Goal: Information Seeking & Learning: Learn about a topic

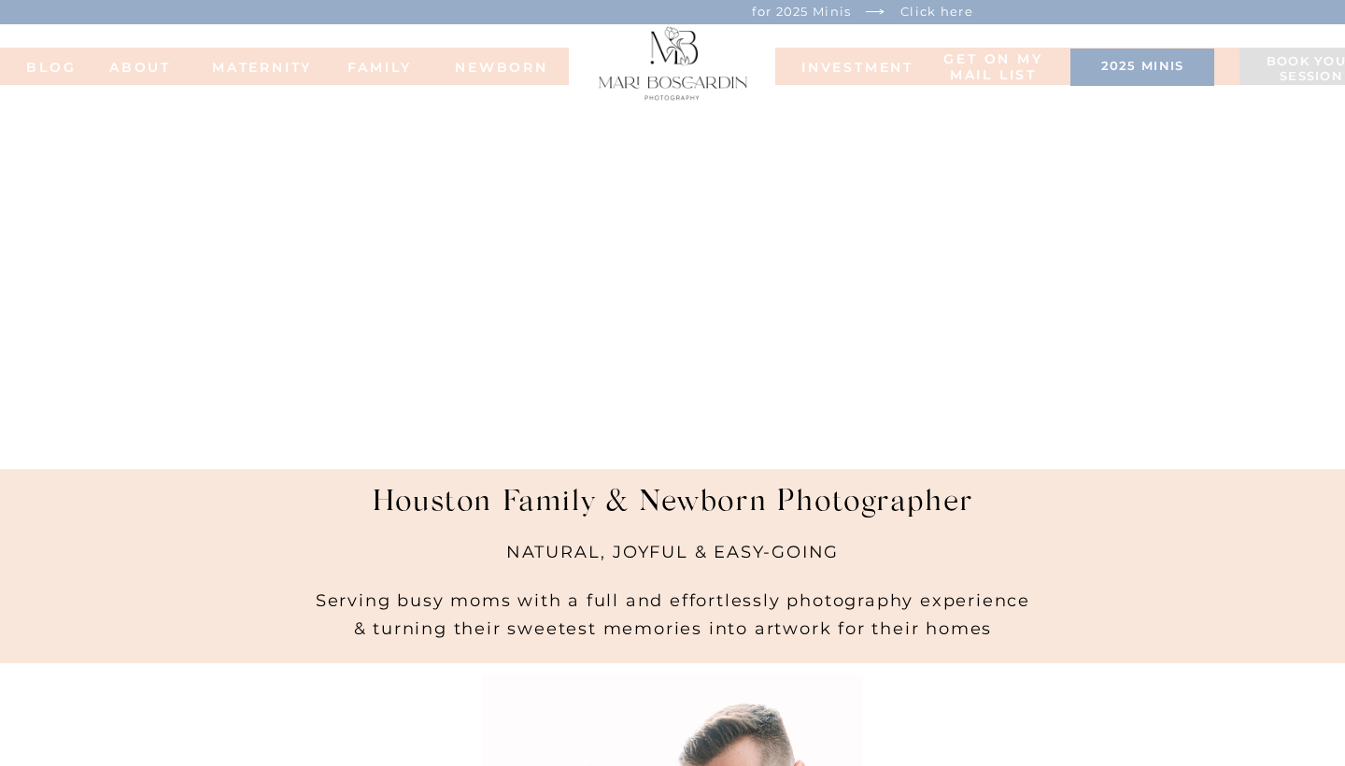
click at [1151, 73] on h3 "2025 minis" at bounding box center [1142, 68] width 125 height 19
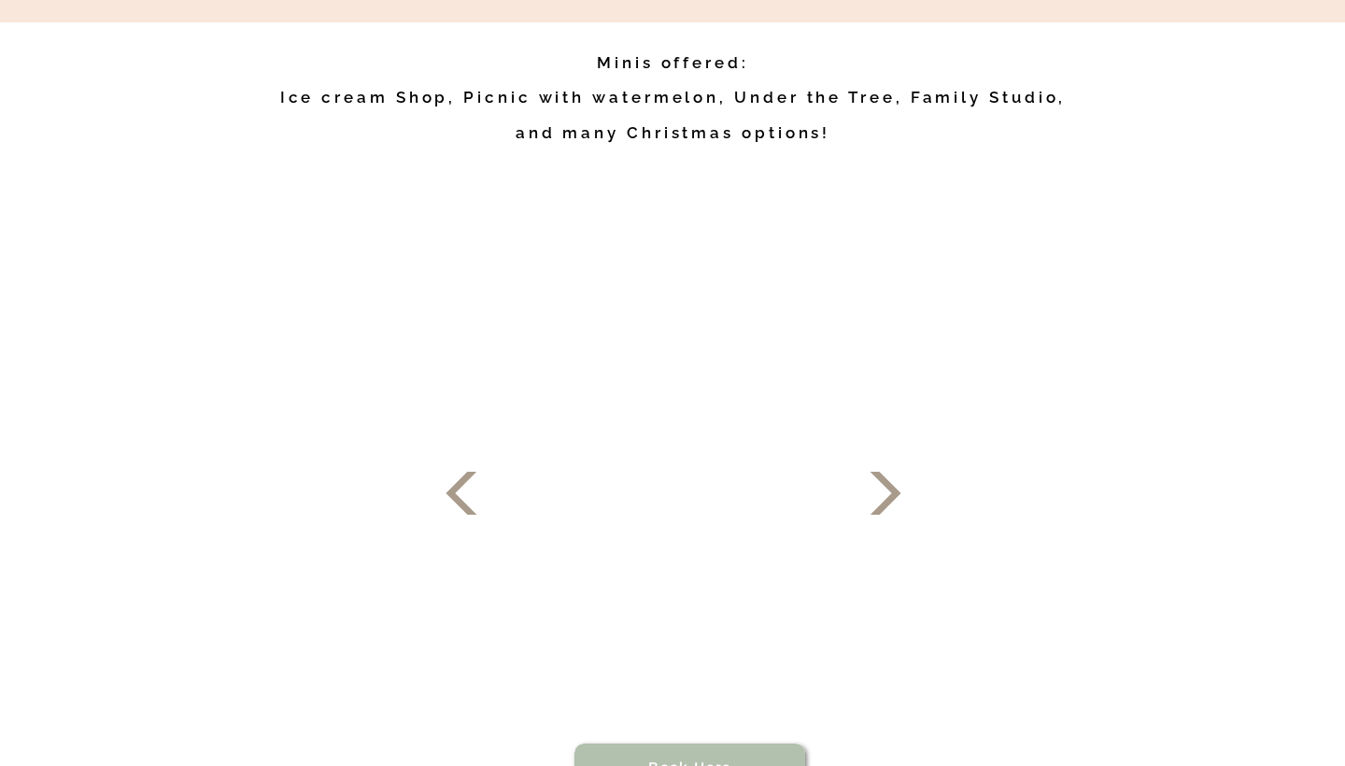
scroll to position [951, 0]
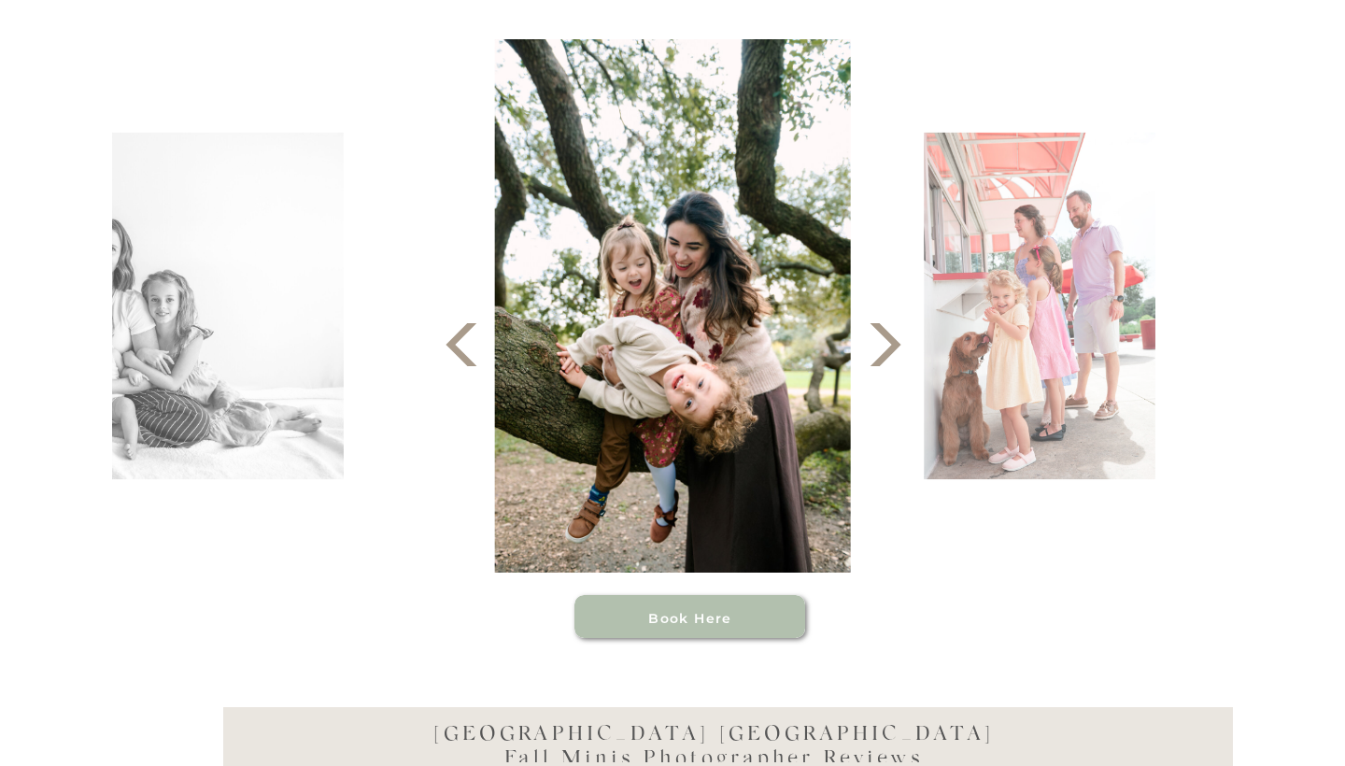
click at [886, 348] on icon at bounding box center [885, 345] width 56 height 56
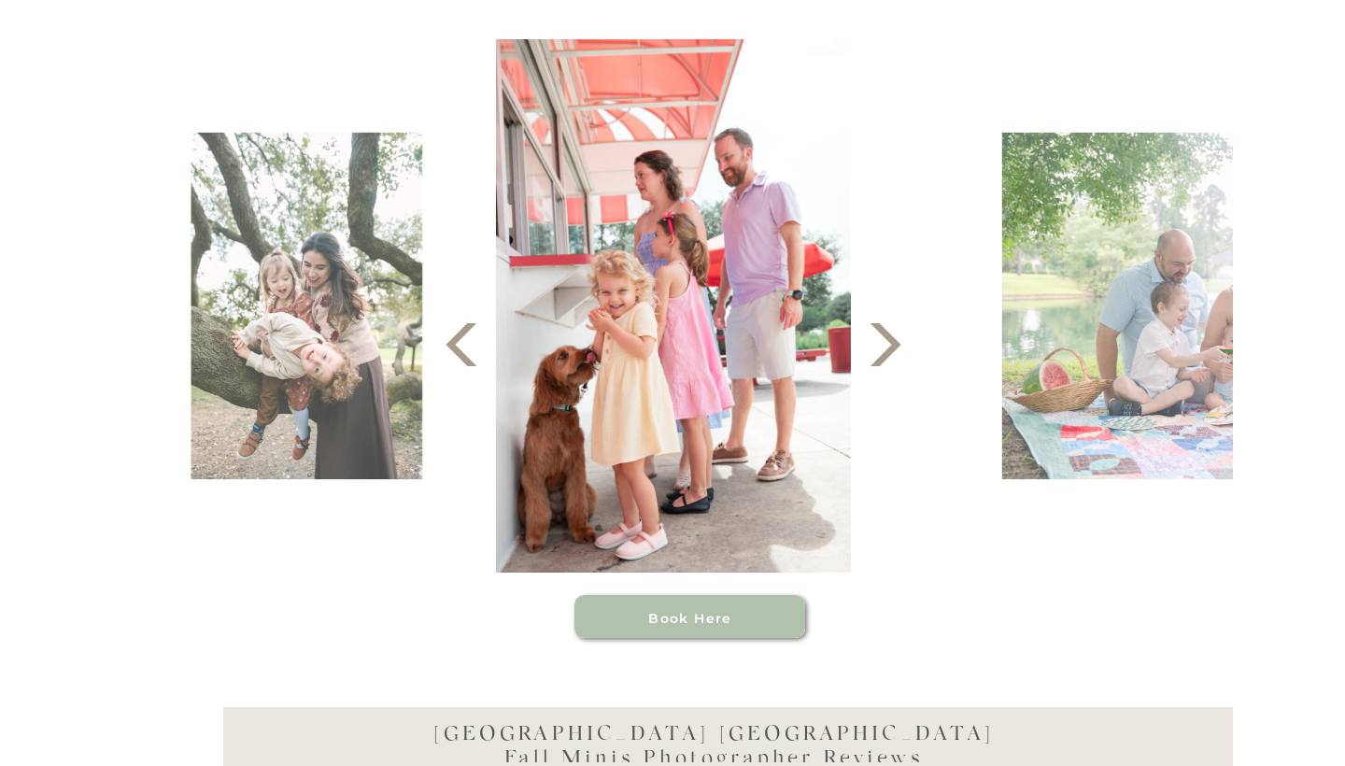
click at [897, 350] on icon at bounding box center [885, 345] width 56 height 56
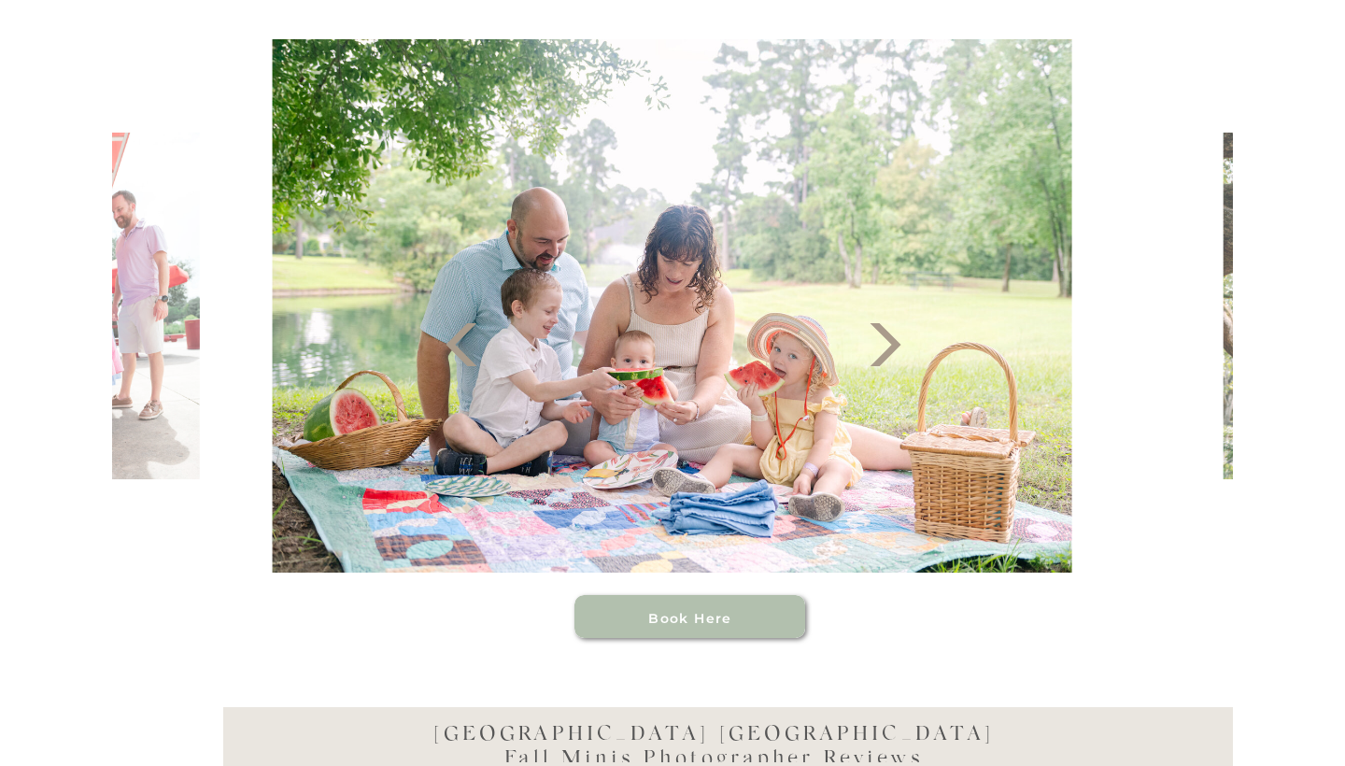
click at [897, 351] on icon at bounding box center [885, 345] width 56 height 56
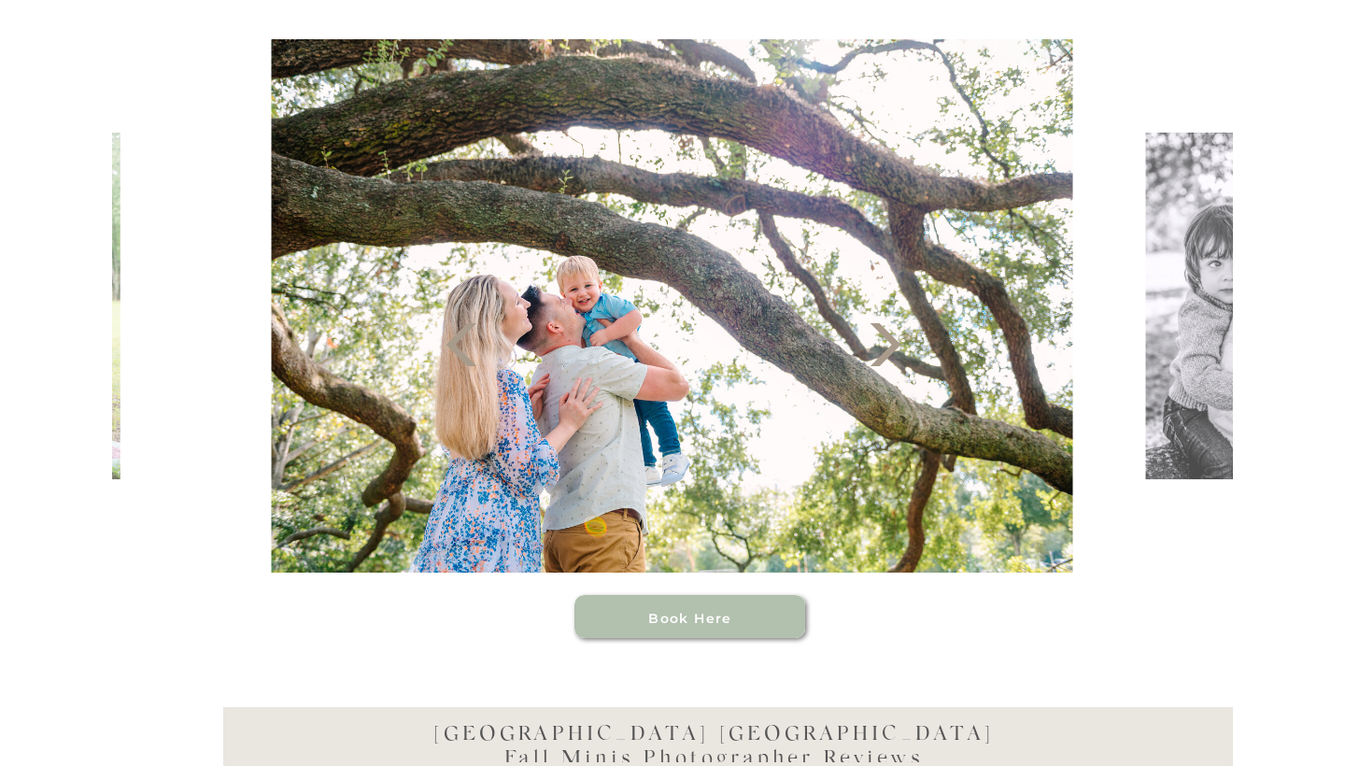
click at [1096, 329] on div at bounding box center [672, 305] width 1121 height 533
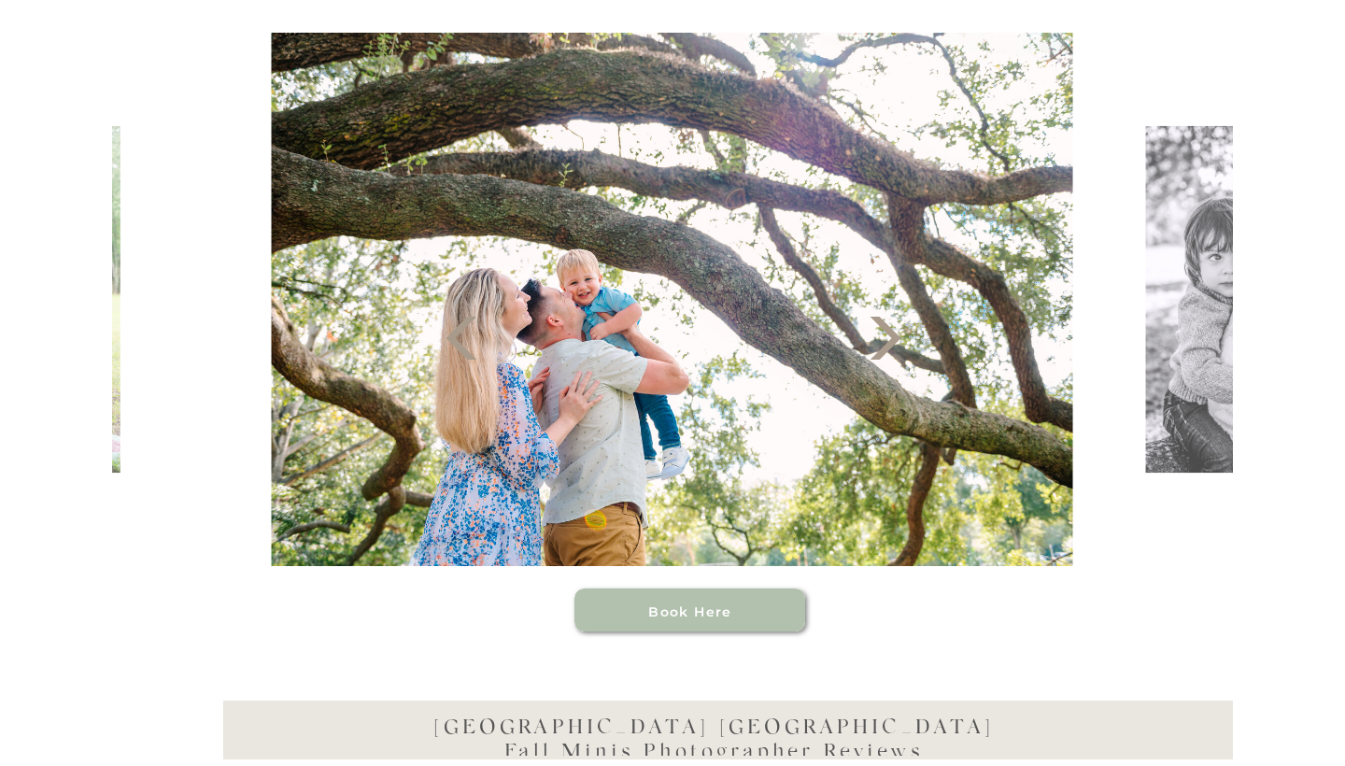
scroll to position [961, 0]
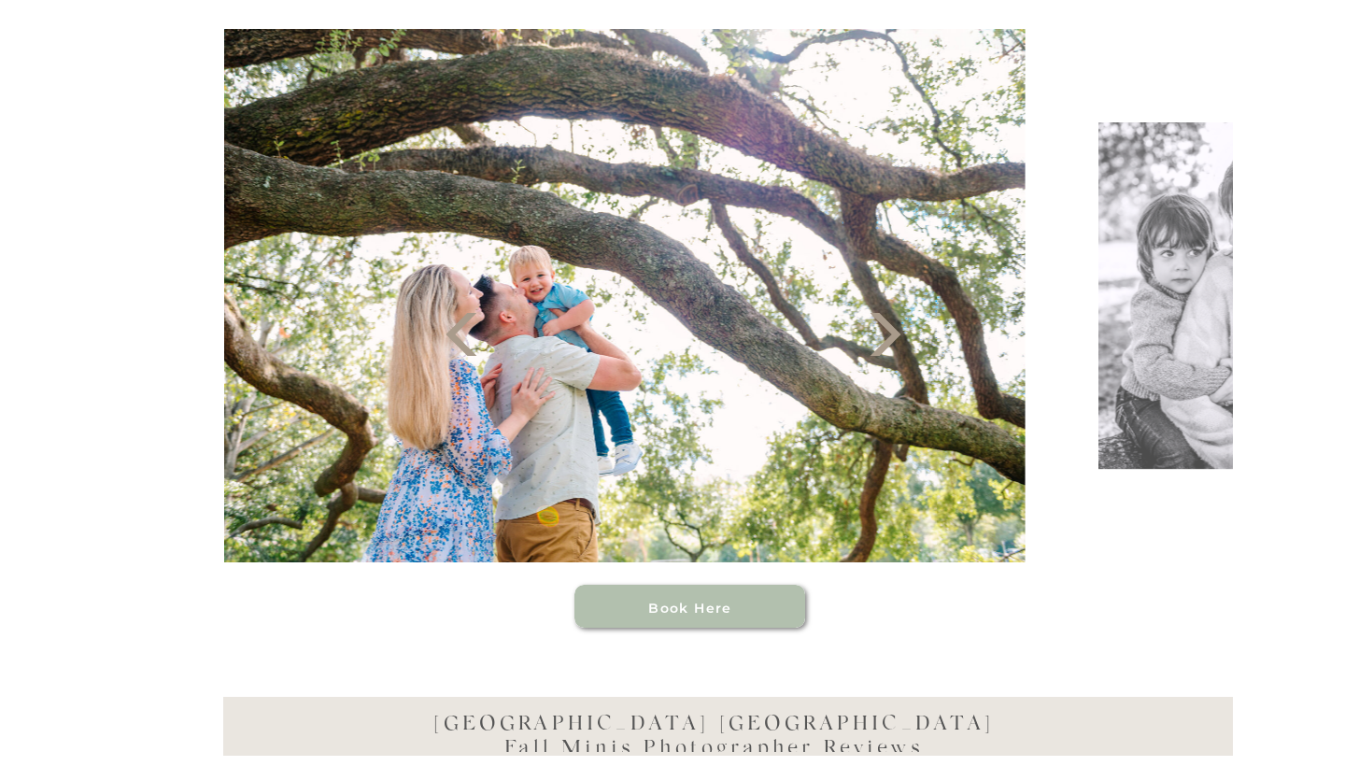
click at [746, 370] on img at bounding box center [624, 295] width 801 height 533
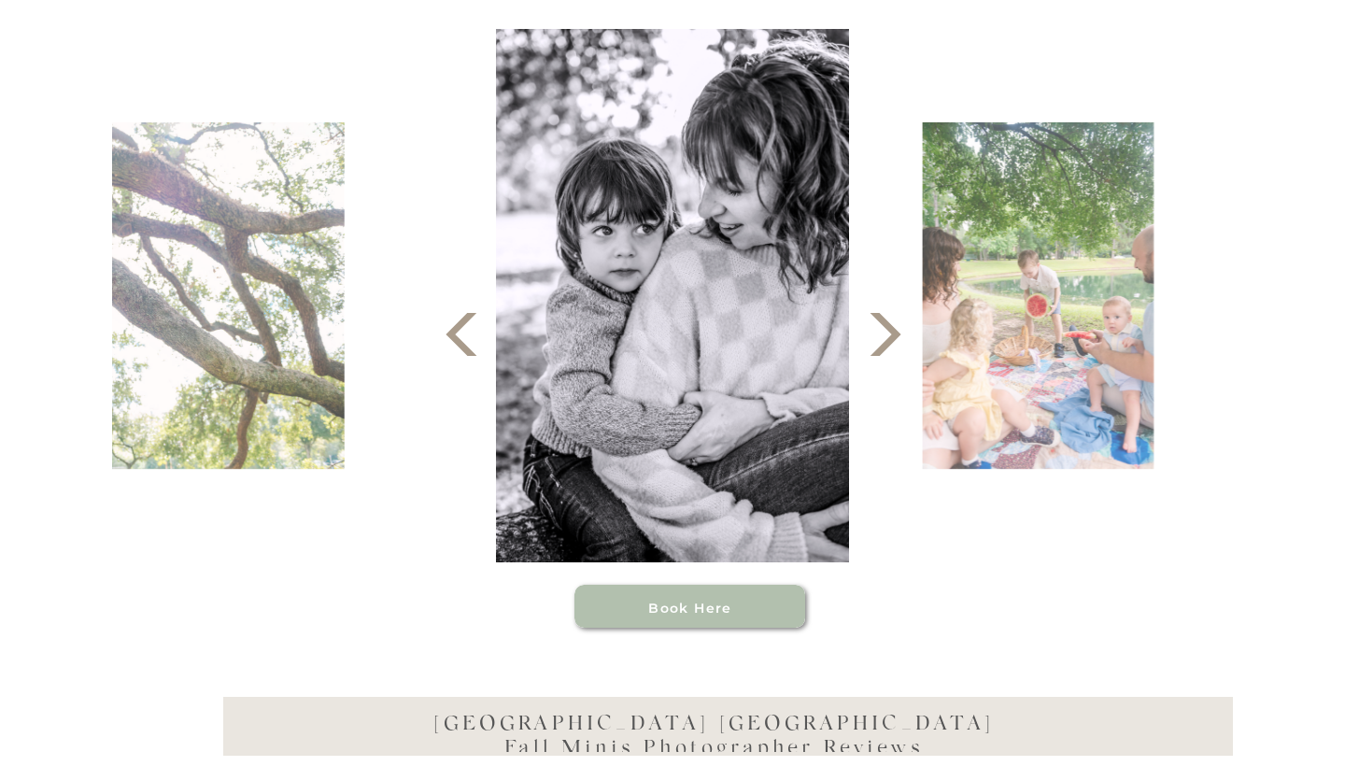
click at [884, 345] on polygon at bounding box center [885, 334] width 31 height 43
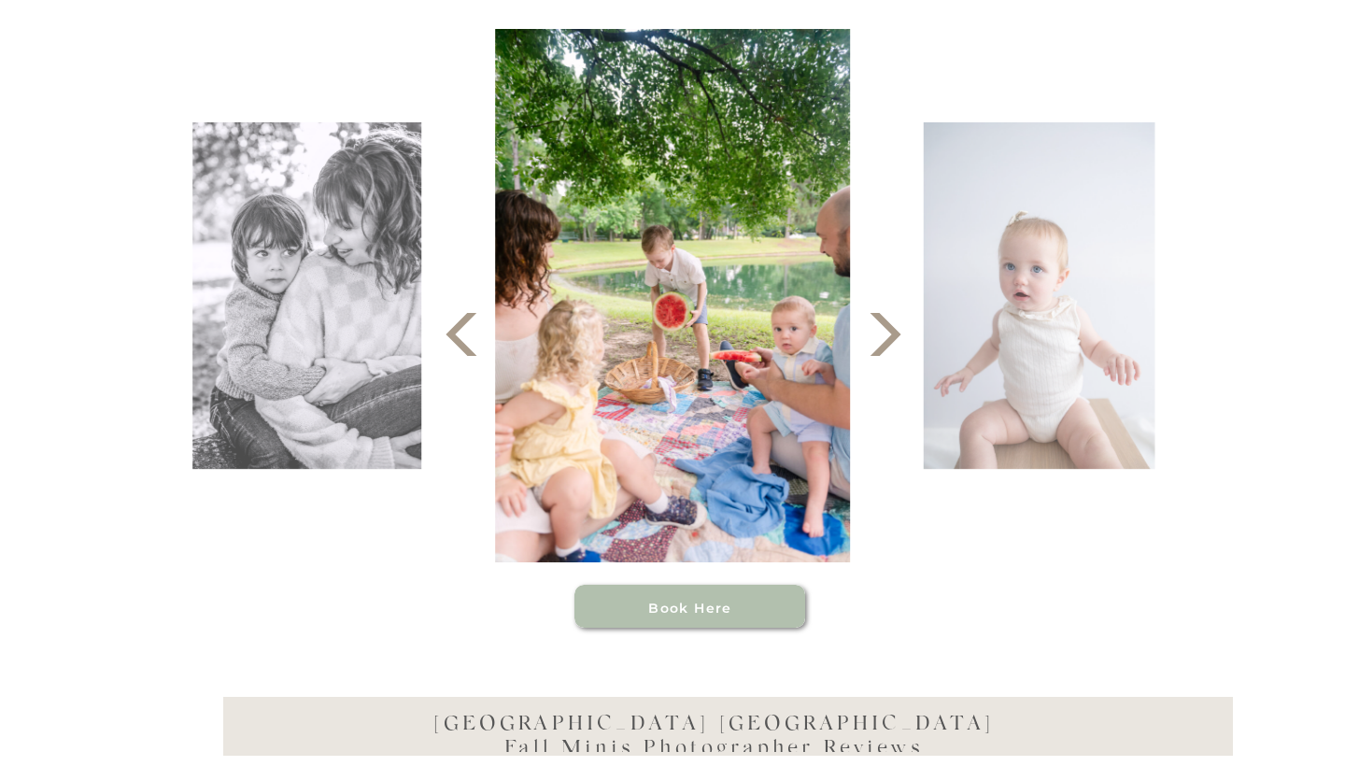
click at [884, 345] on polygon at bounding box center [885, 334] width 31 height 43
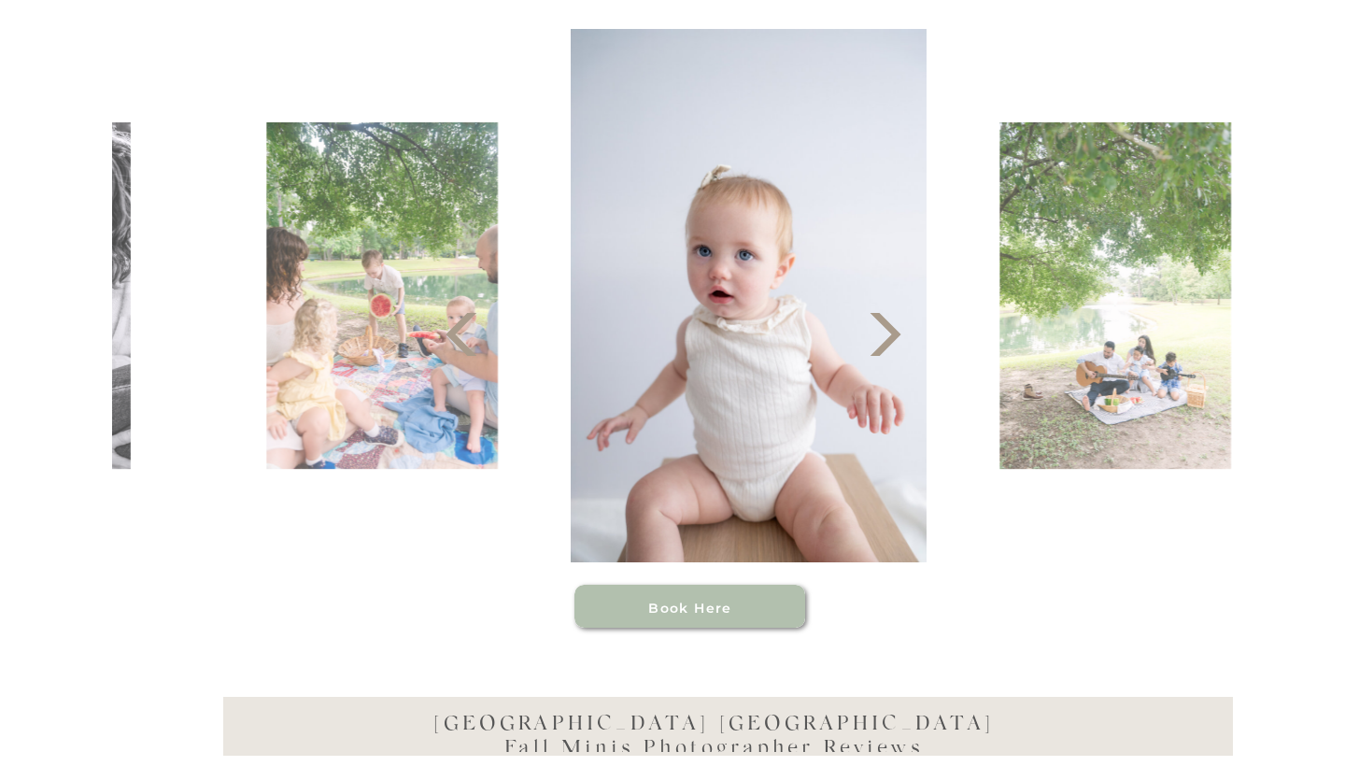
click at [884, 345] on polygon at bounding box center [885, 334] width 31 height 43
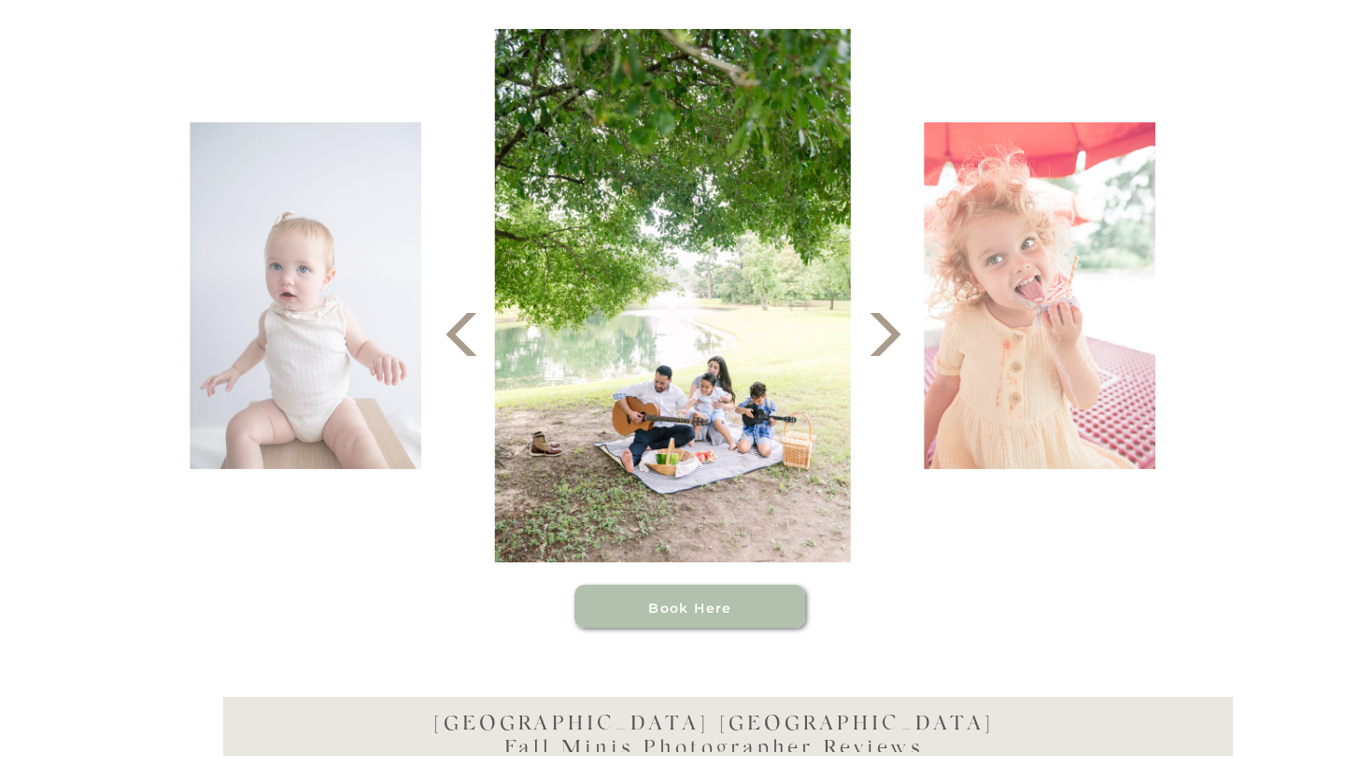
click at [884, 345] on polygon at bounding box center [885, 334] width 31 height 43
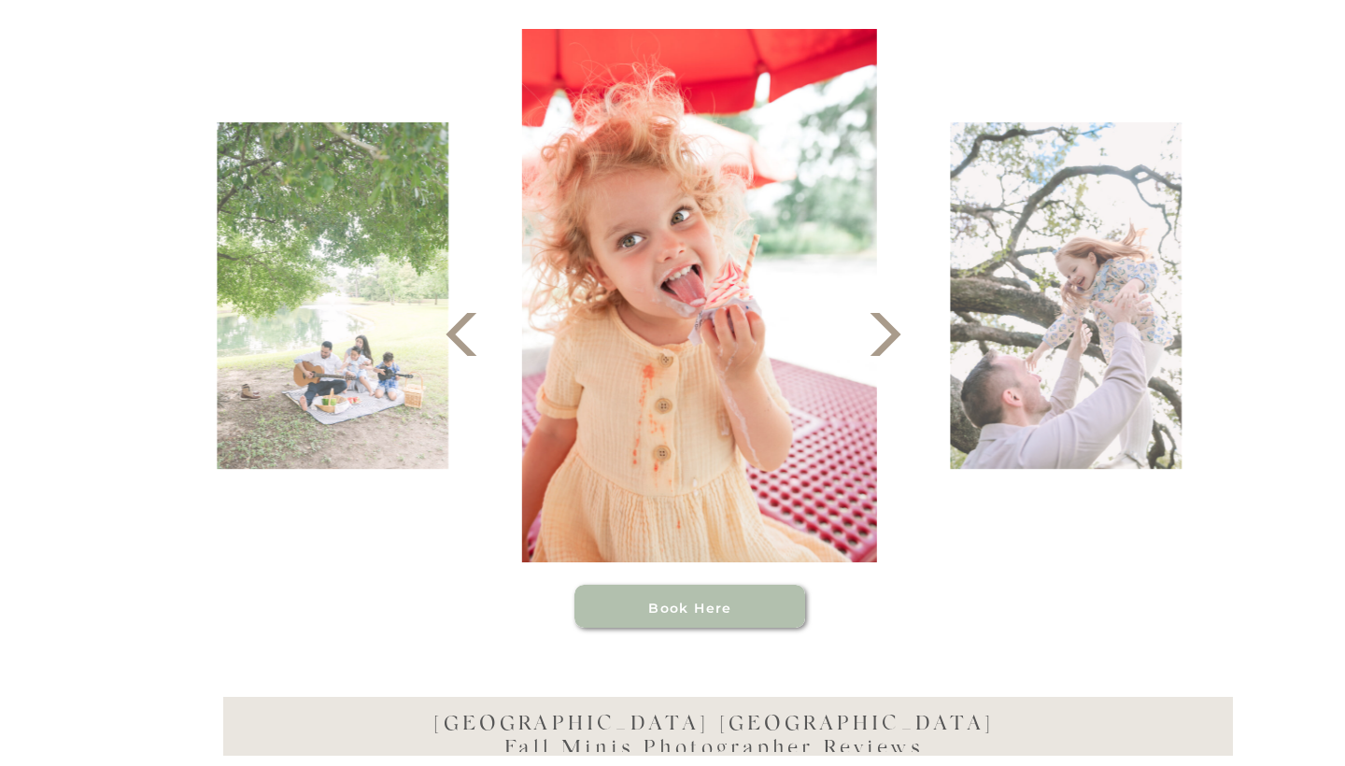
click at [884, 345] on polygon at bounding box center [885, 334] width 31 height 43
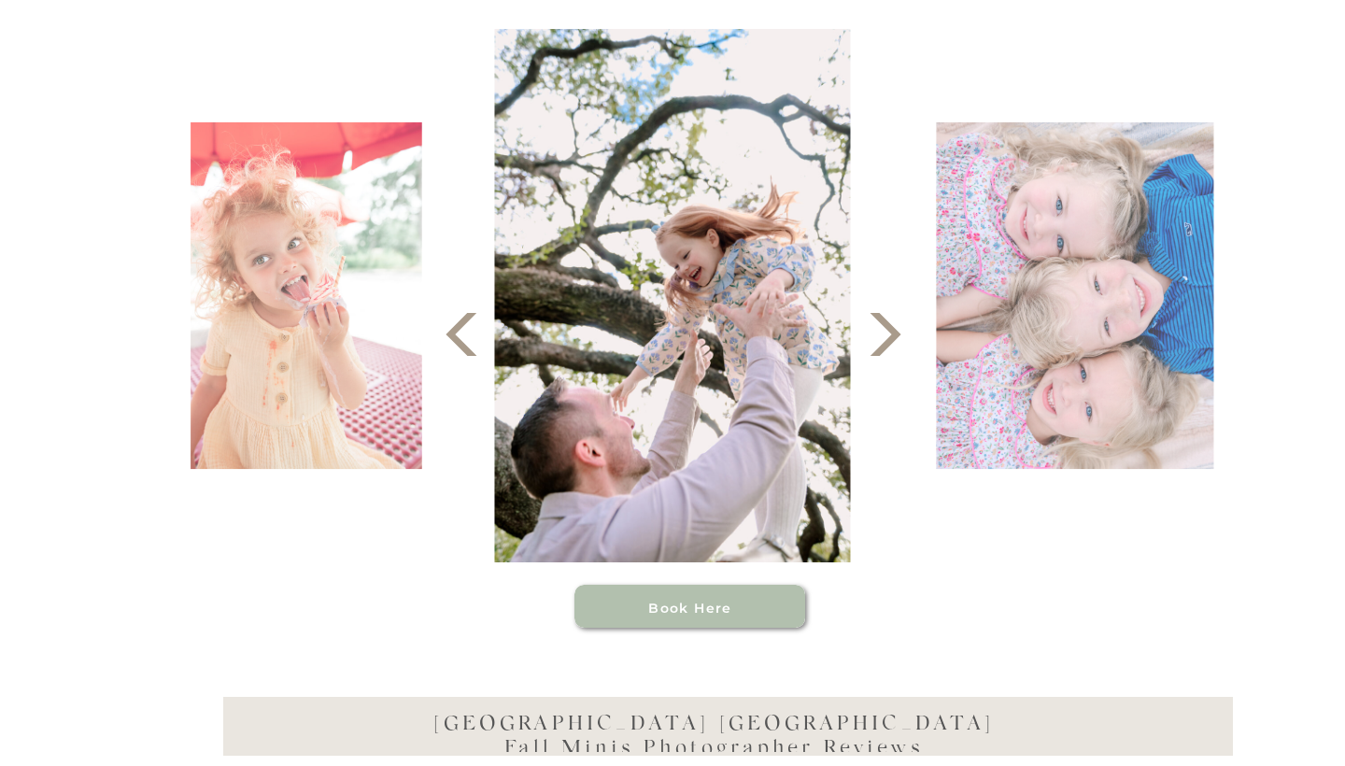
click at [884, 345] on polygon at bounding box center [885, 334] width 31 height 43
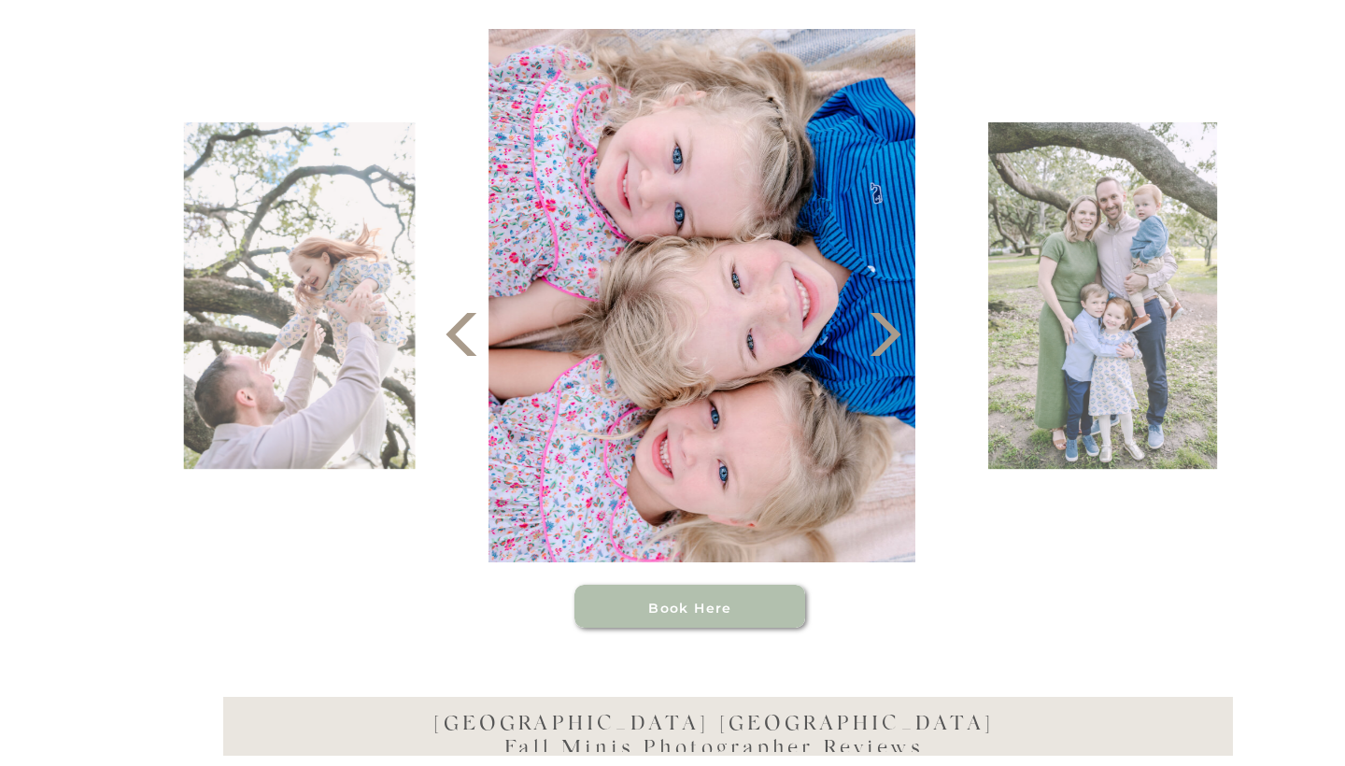
click at [884, 345] on polygon at bounding box center [885, 334] width 31 height 43
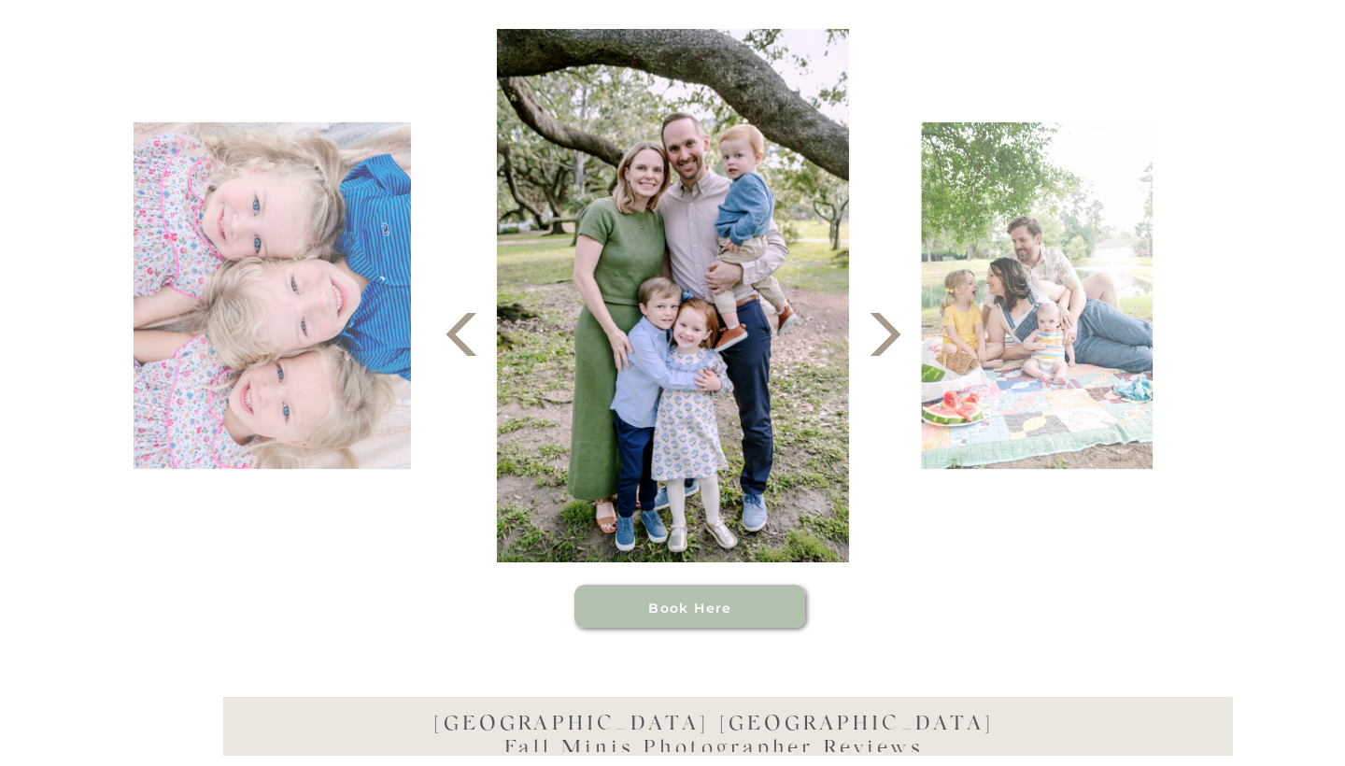
click at [890, 337] on polygon at bounding box center [885, 334] width 31 height 43
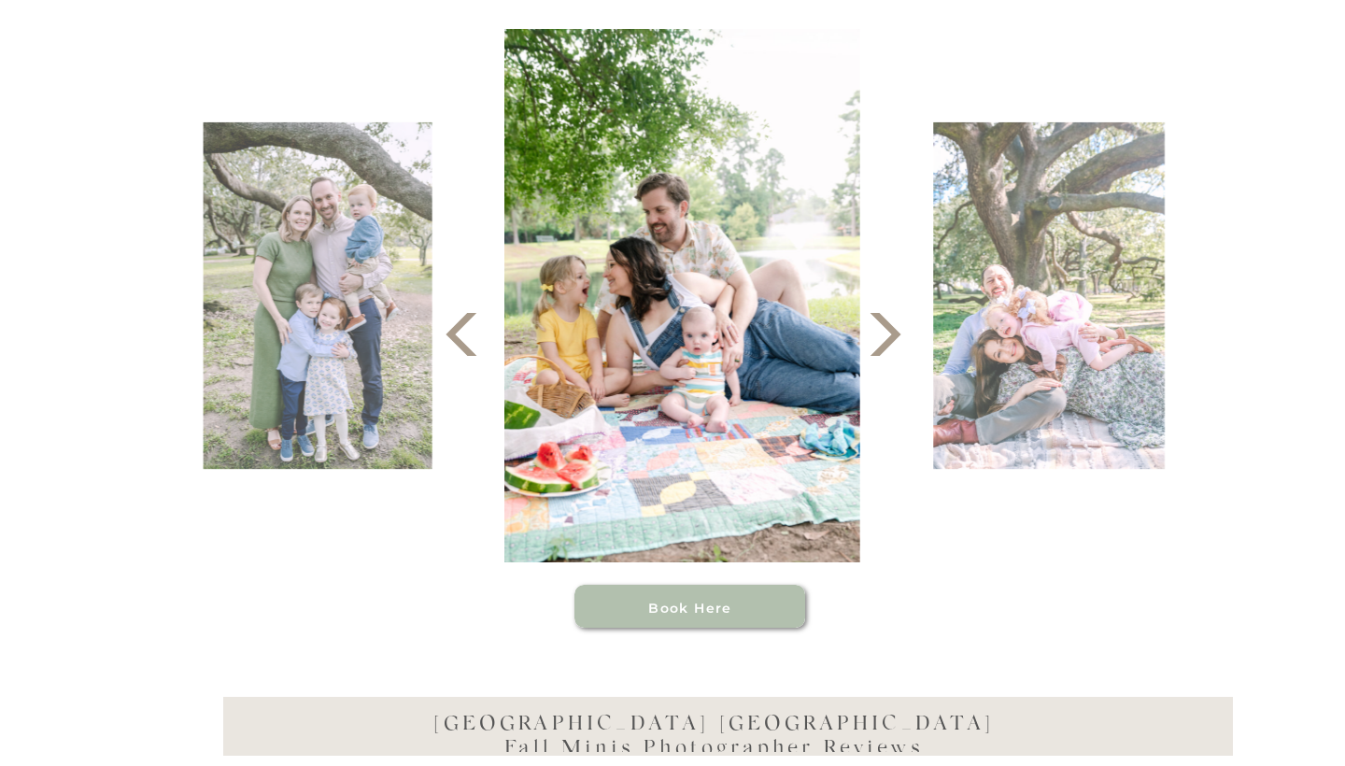
click at [890, 338] on polygon at bounding box center [885, 334] width 31 height 43
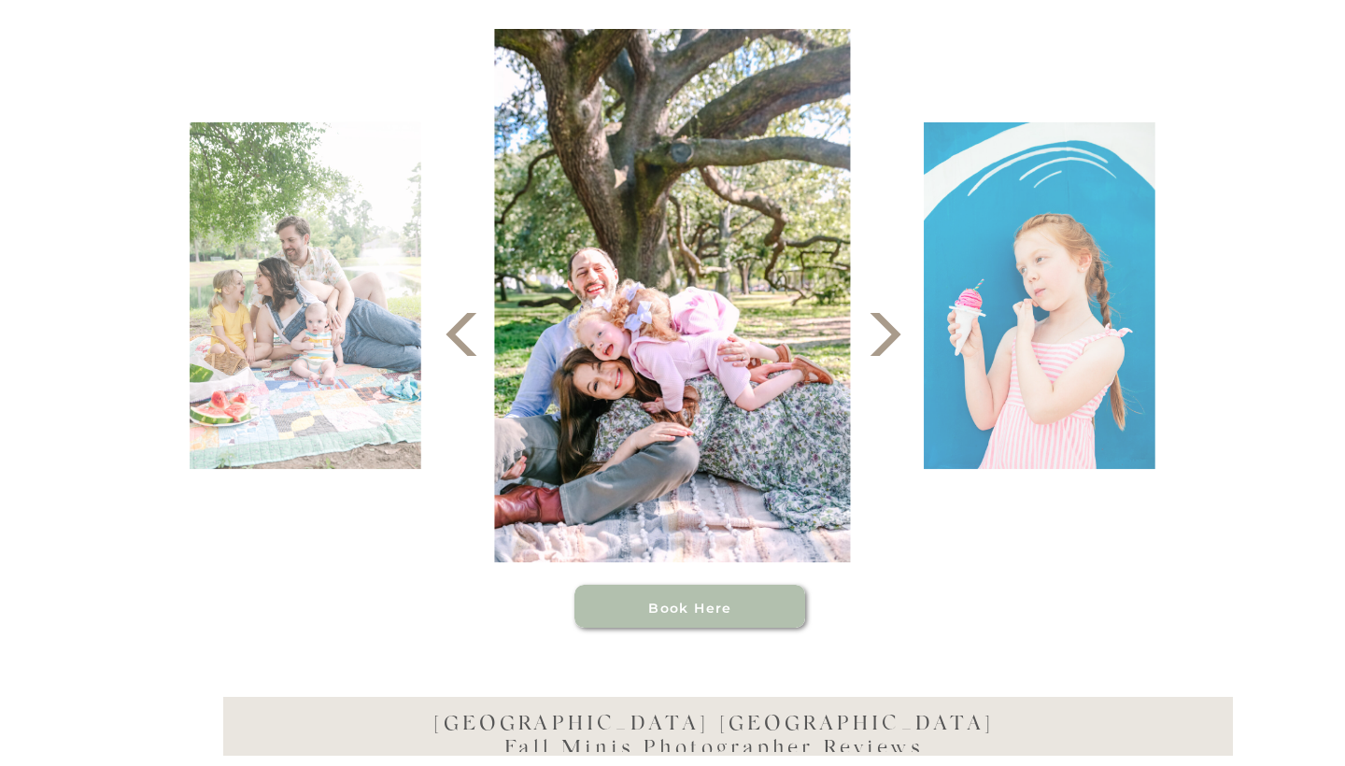
click at [890, 338] on polygon at bounding box center [885, 334] width 31 height 43
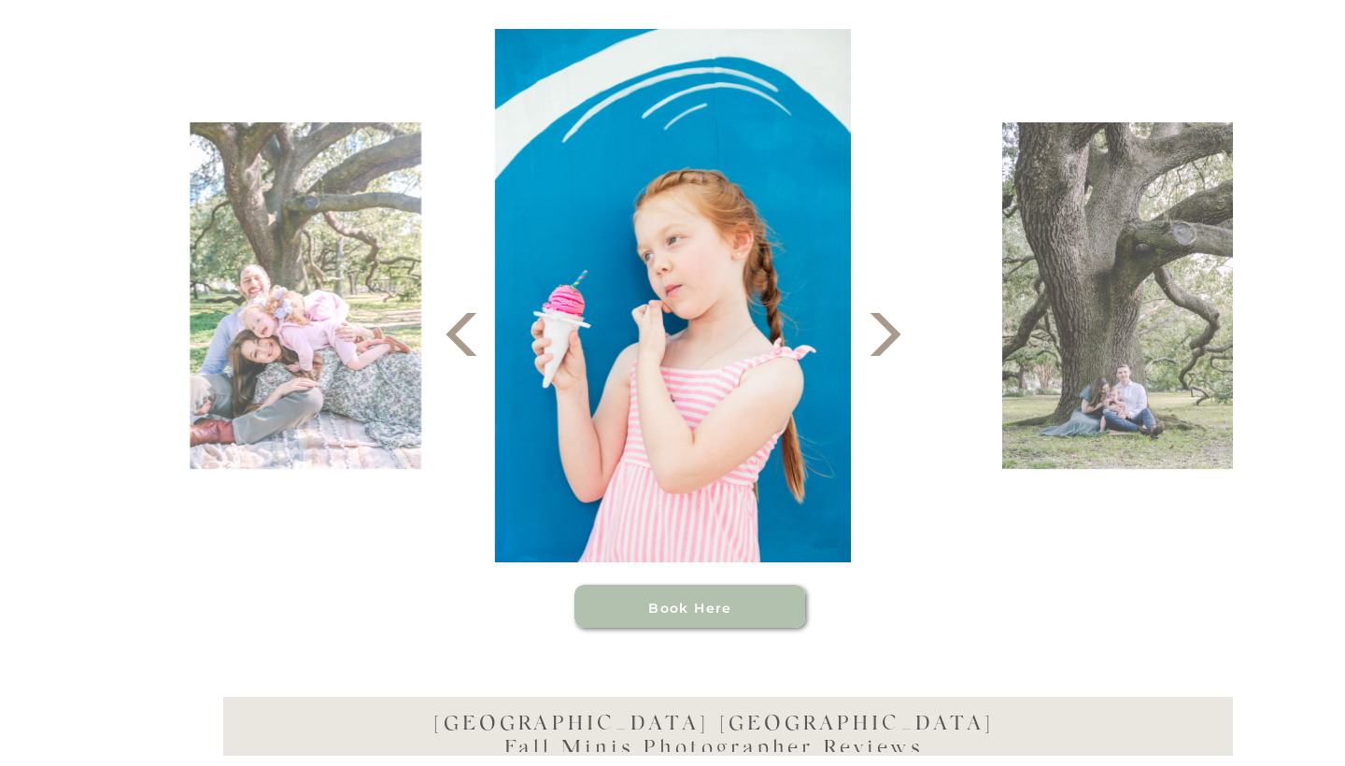
click at [890, 340] on polygon at bounding box center [885, 334] width 31 height 43
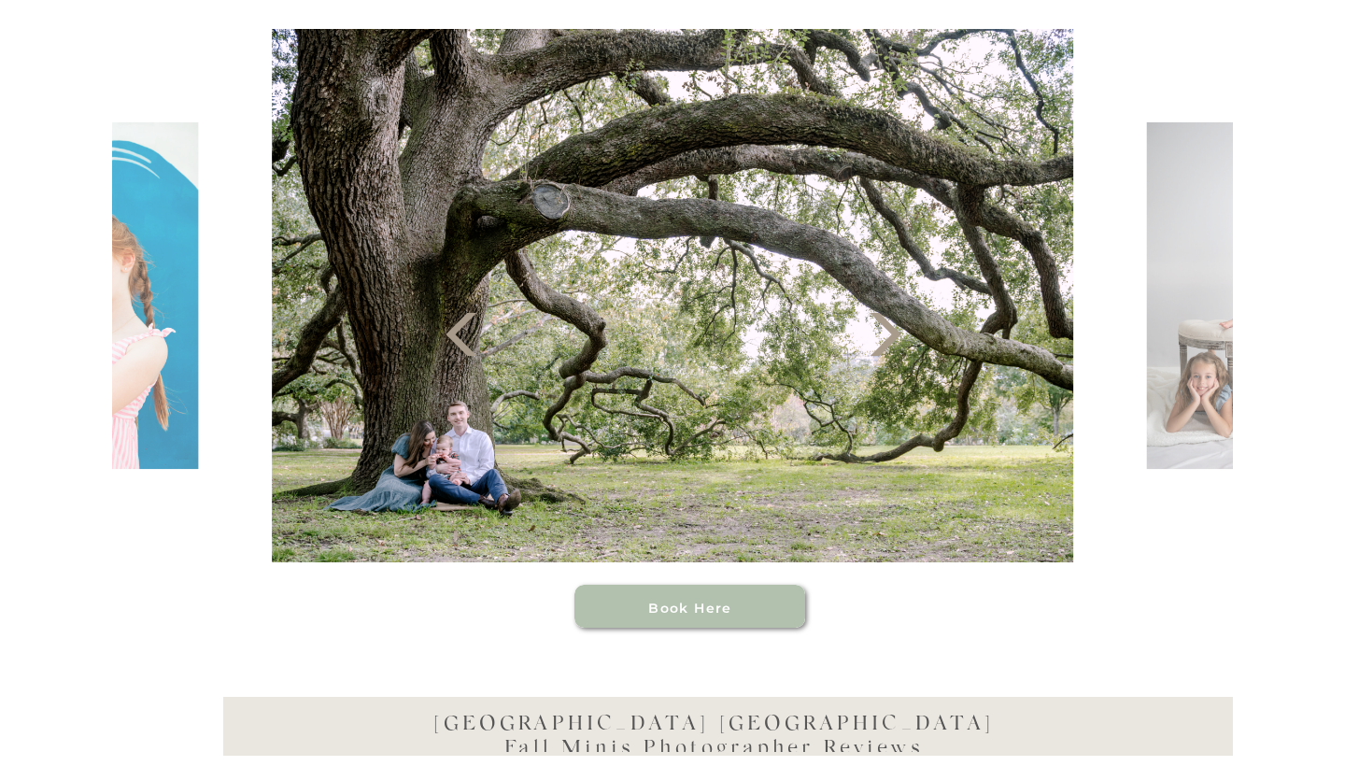
click at [895, 338] on polygon at bounding box center [885, 334] width 31 height 43
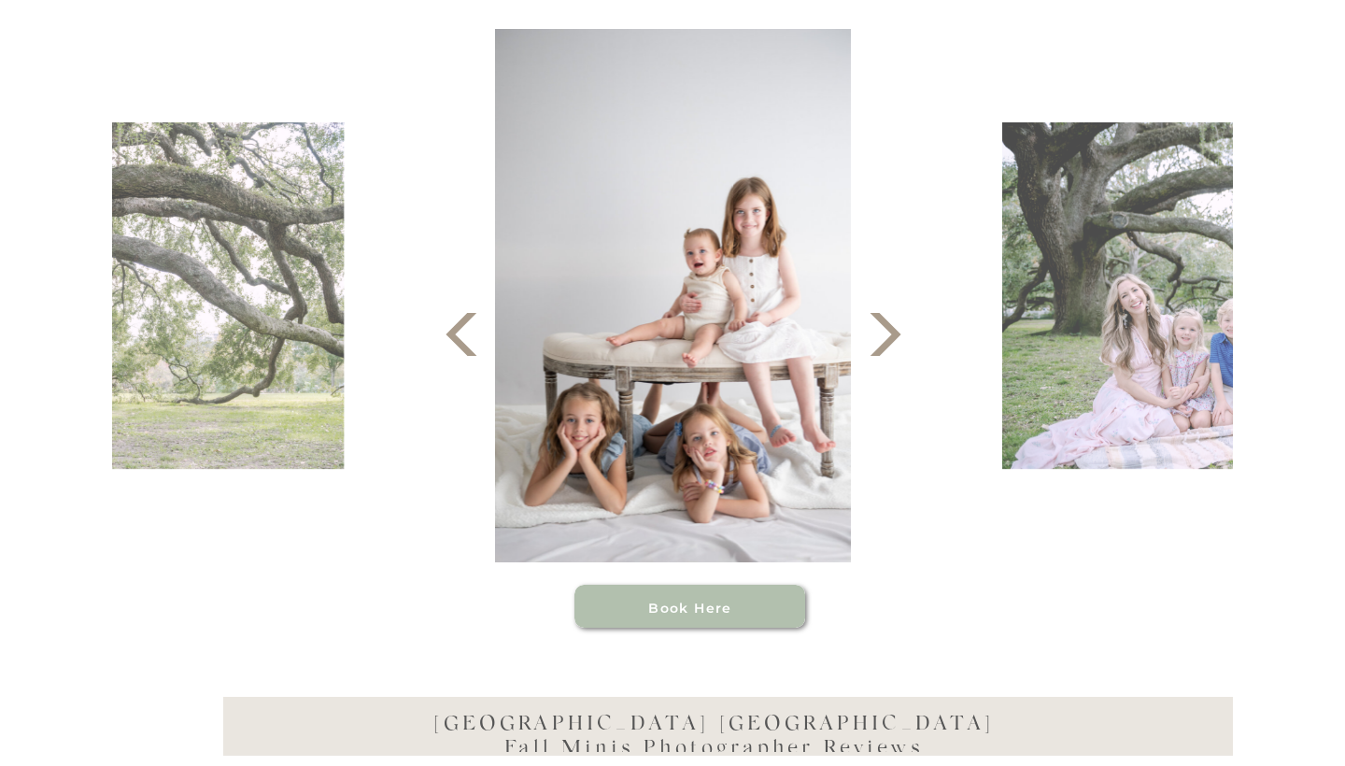
click at [895, 339] on polygon at bounding box center [885, 334] width 31 height 43
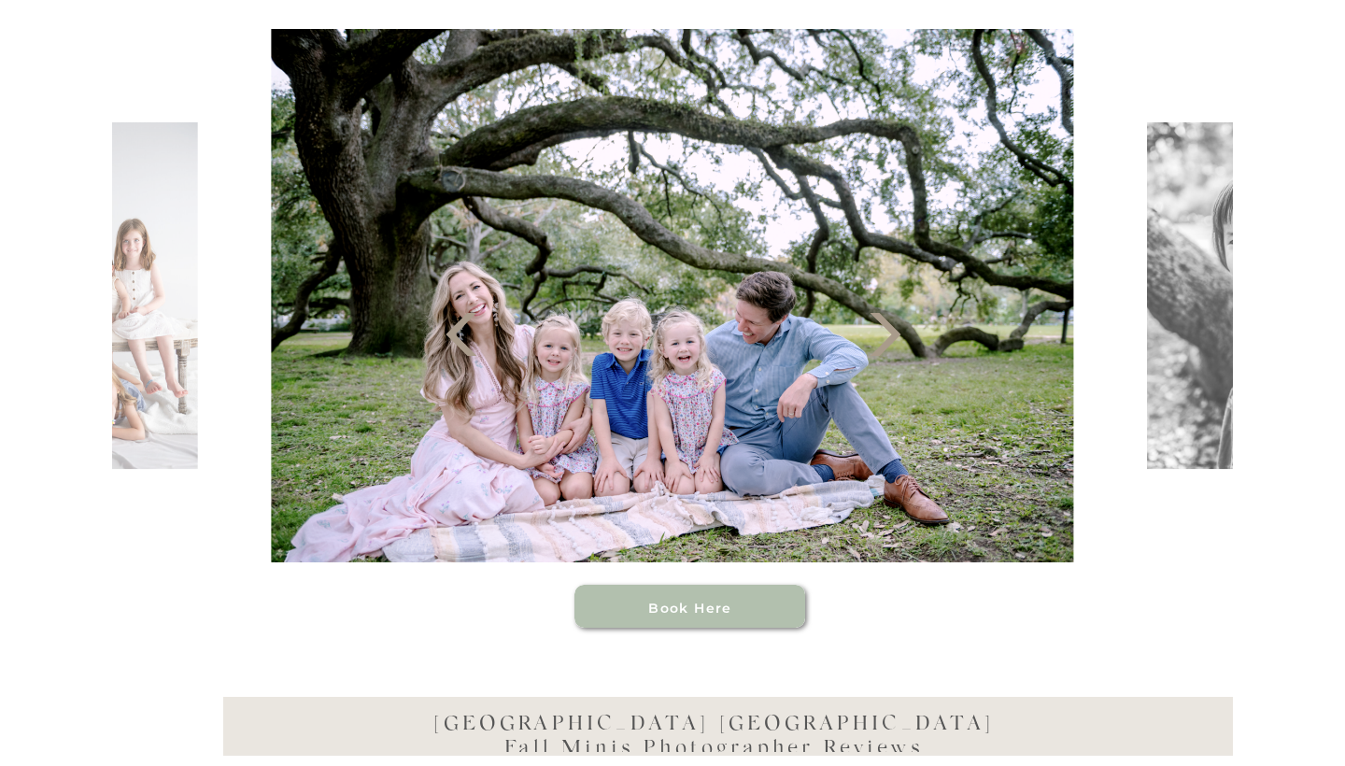
click at [895, 339] on polygon at bounding box center [885, 334] width 31 height 43
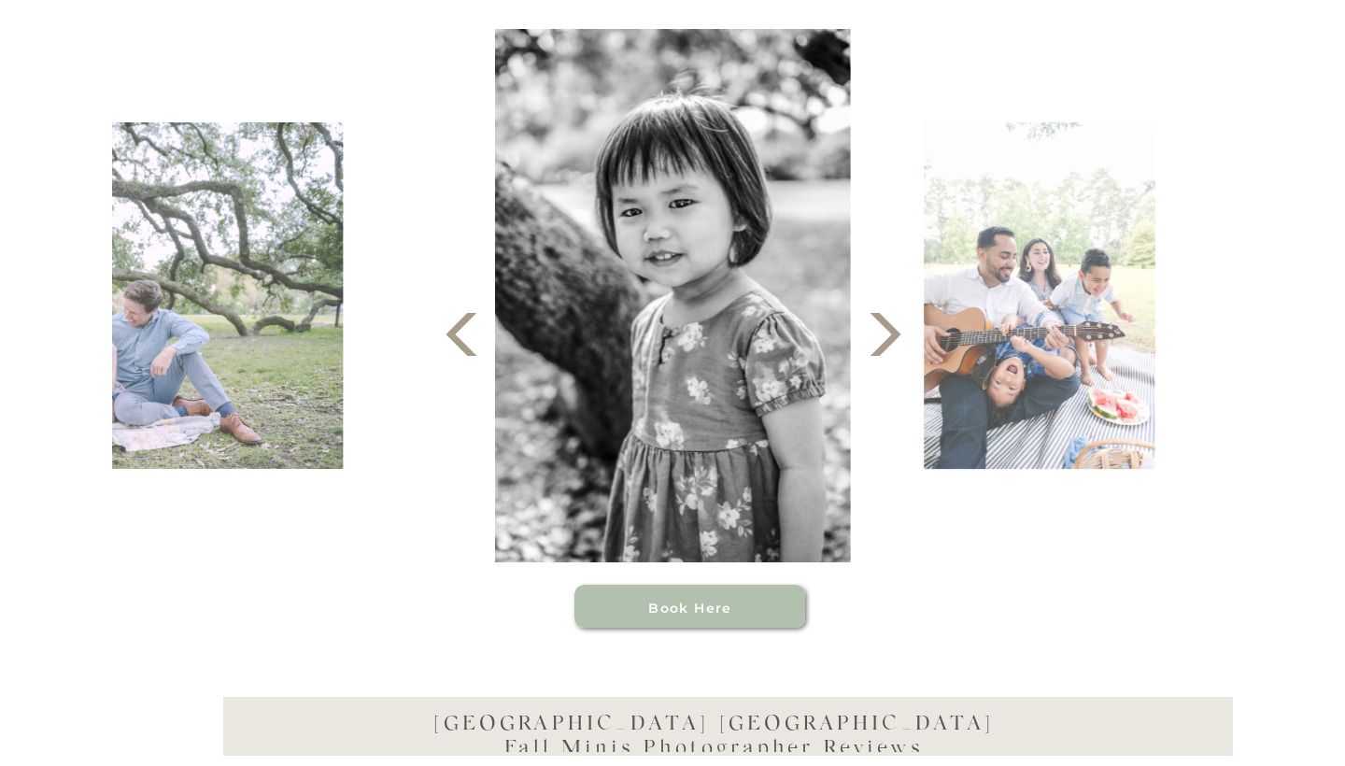
click at [895, 341] on icon at bounding box center [885, 334] width 56 height 56
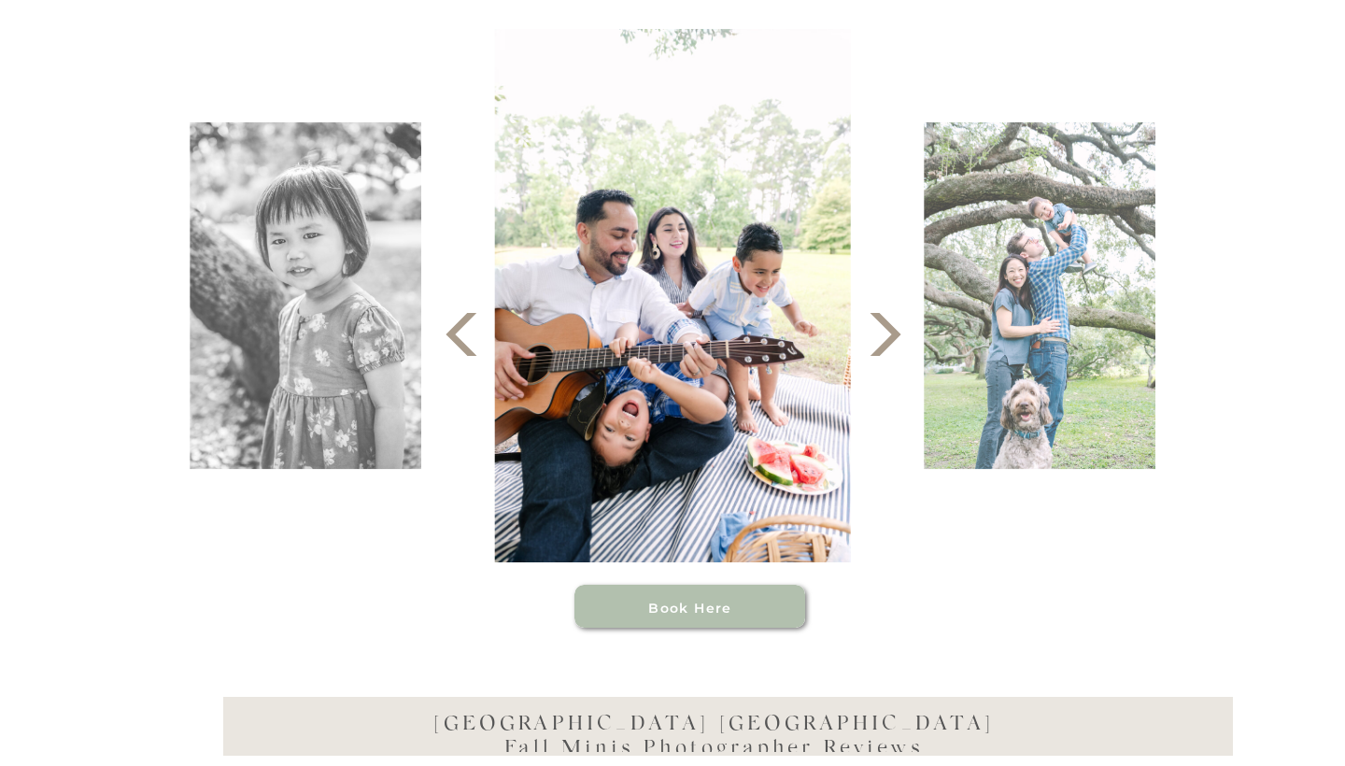
click at [895, 342] on icon at bounding box center [885, 334] width 56 height 56
